Goal: Check status: Check status

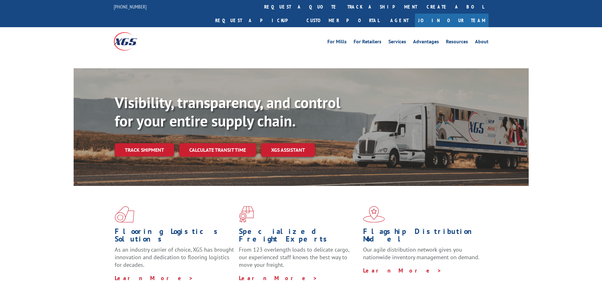
click at [564, 118] on div "Visibility, transparency, and control for your entire supply chain. Track shipm…" at bounding box center [301, 133] width 602 height 130
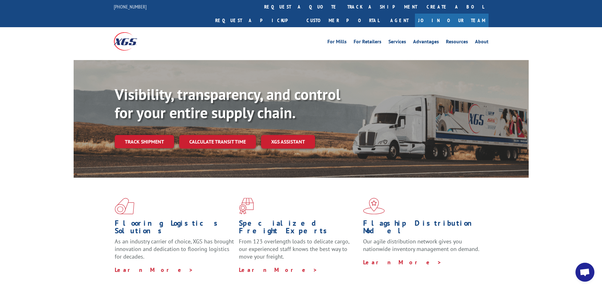
click at [136, 135] on link "Track shipment" at bounding box center [144, 141] width 59 height 13
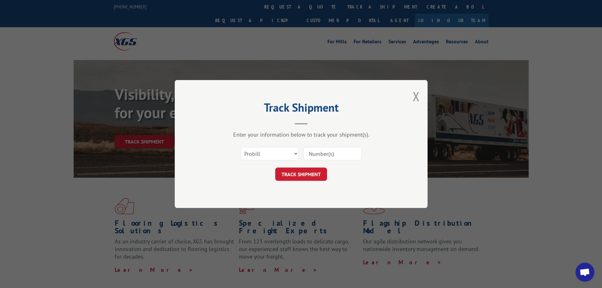
click at [326, 158] on input at bounding box center [333, 153] width 58 height 13
paste input "17501895"
type input "17501895"
click at [304, 169] on button "TRACK SHIPMENT" at bounding box center [301, 174] width 52 height 13
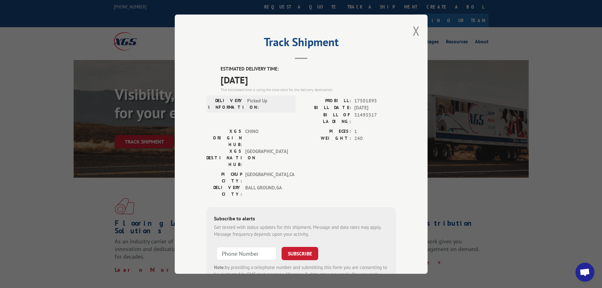
drag, startPoint x: 225, startPoint y: 79, endPoint x: 261, endPoint y: 80, distance: 36.1
click at [261, 80] on span "[DATE]" at bounding box center [308, 79] width 175 height 14
drag, startPoint x: 244, startPoint y: 124, endPoint x: 258, endPoint y: 124, distance: 14.2
click at [258, 128] on span "CHINO" at bounding box center [266, 138] width 43 height 20
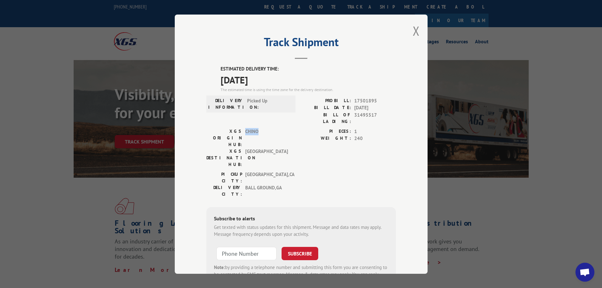
click at [258, 128] on span "CHINO" at bounding box center [266, 138] width 43 height 20
drag, startPoint x: 257, startPoint y: 129, endPoint x: 270, endPoint y: 129, distance: 13.0
click at [270, 148] on span "[GEOGRAPHIC_DATA]" at bounding box center [266, 158] width 43 height 20
drag, startPoint x: 248, startPoint y: 147, endPoint x: 274, endPoint y: 153, distance: 26.4
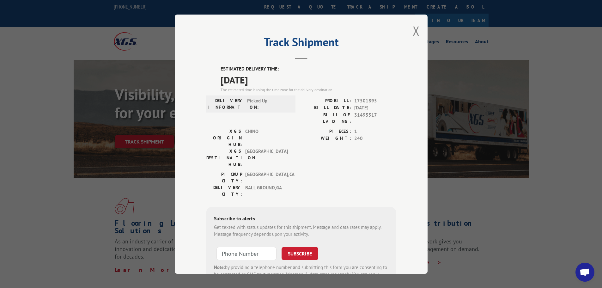
click at [274, 171] on div "[GEOGRAPHIC_DATA]: [GEOGRAPHIC_DATA] , [GEOGRAPHIC_DATA] DELIVERY CITY: [GEOGRA…" at bounding box center [248, 184] width 85 height 27
click at [274, 184] on span "BALL GROUND , [GEOGRAPHIC_DATA]" at bounding box center [266, 190] width 43 height 13
click at [334, 165] on div "ESTIMATED DELIVERY TIME: [DATE] The estimated time is using the time zone for t…" at bounding box center [301, 178] width 190 height 227
